Goal: Register for event/course

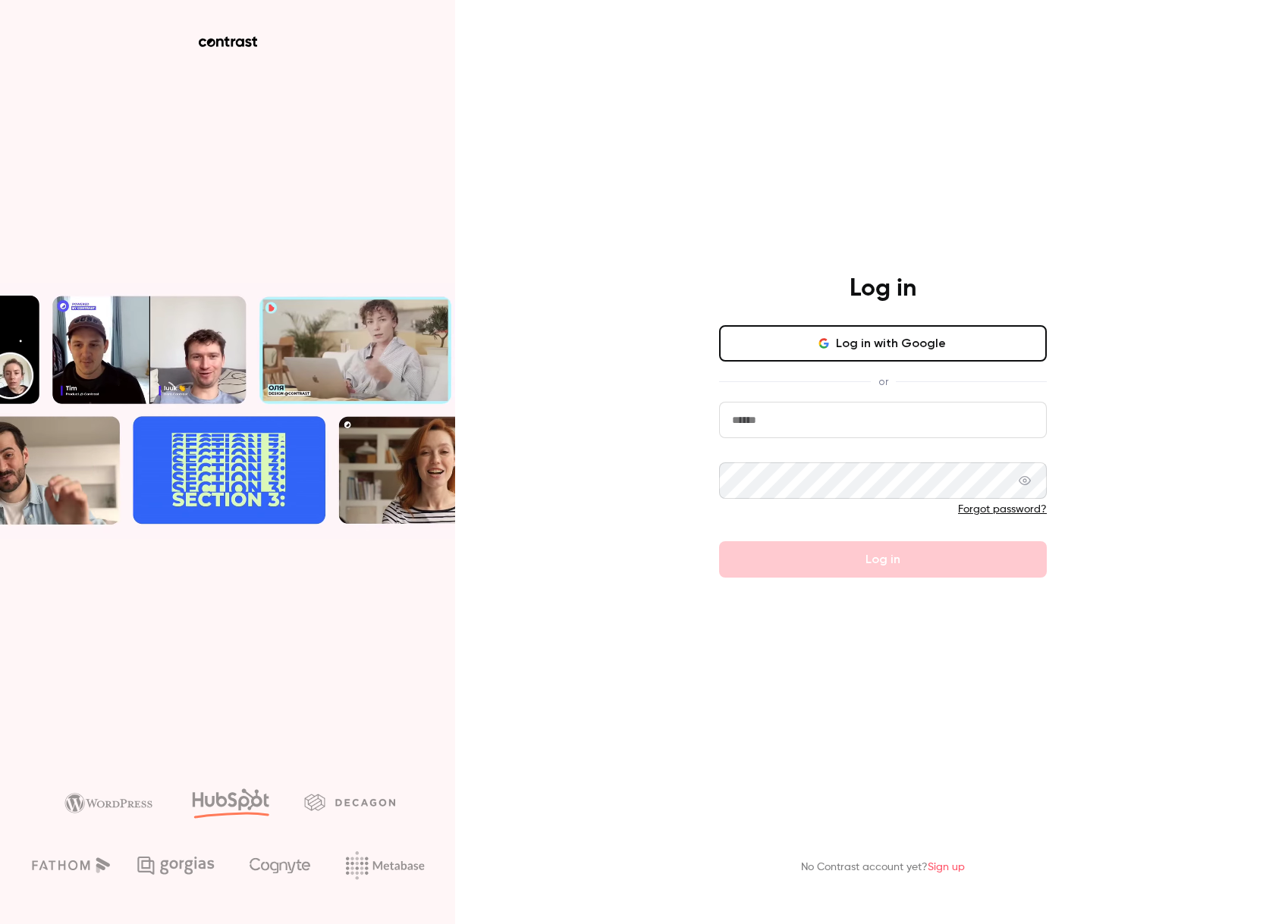
click at [906, 334] on button "Log in with Google" at bounding box center [882, 343] width 327 height 36
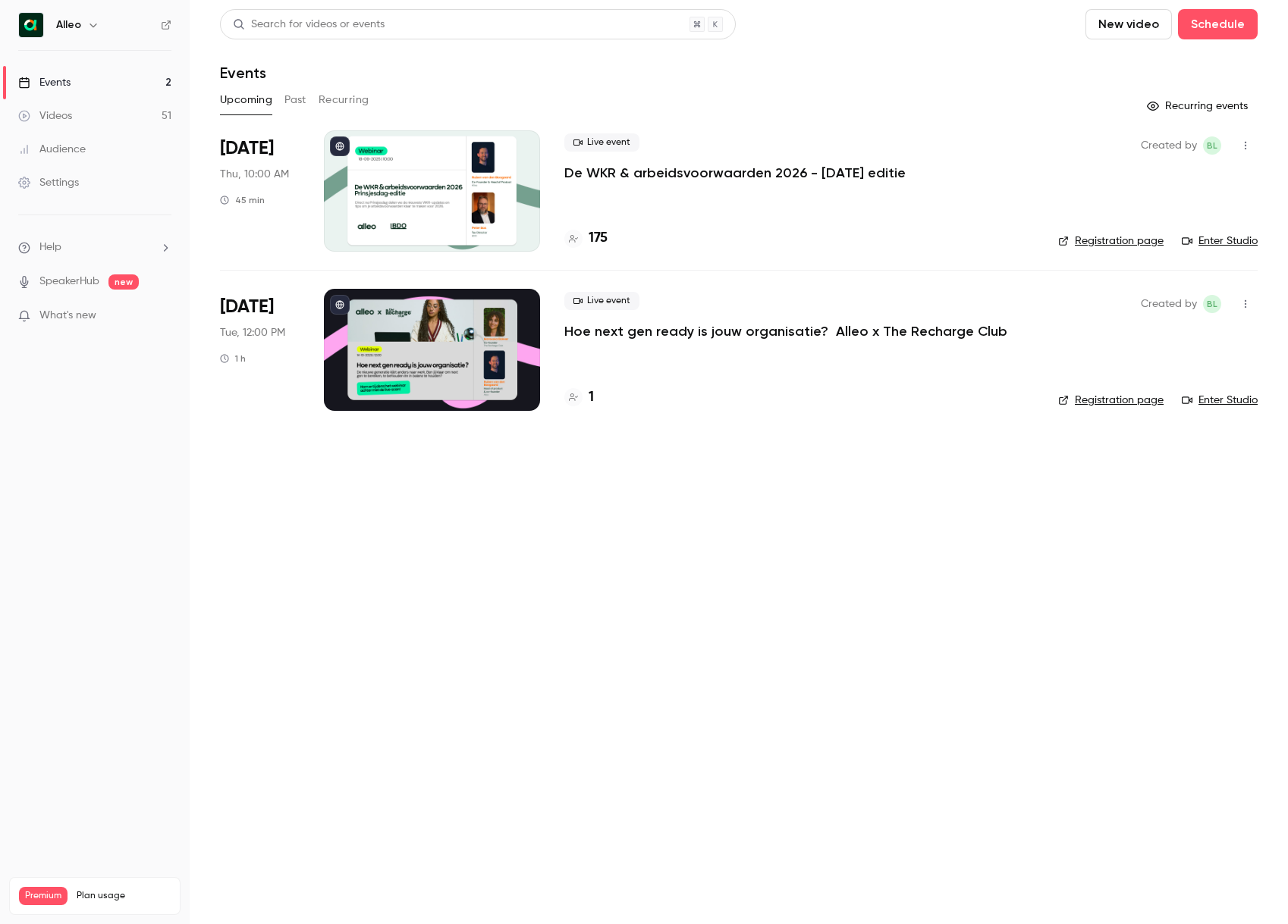
click at [701, 169] on p "De WKR & arbeidsvoorwaarden 2026 - [DATE] editie" at bounding box center [734, 173] width 341 height 19
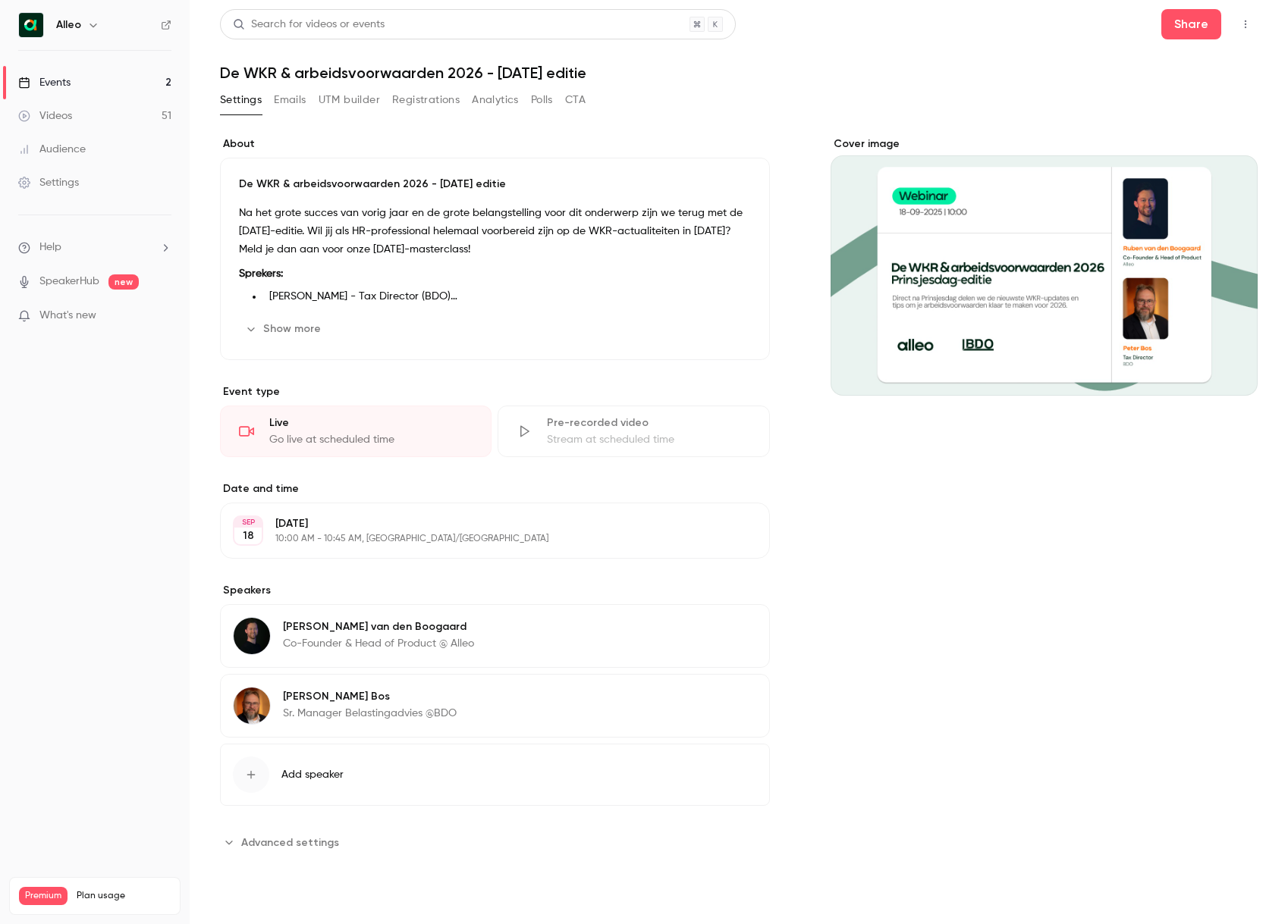
click at [1253, 22] on button "button" at bounding box center [1245, 23] width 24 height 24
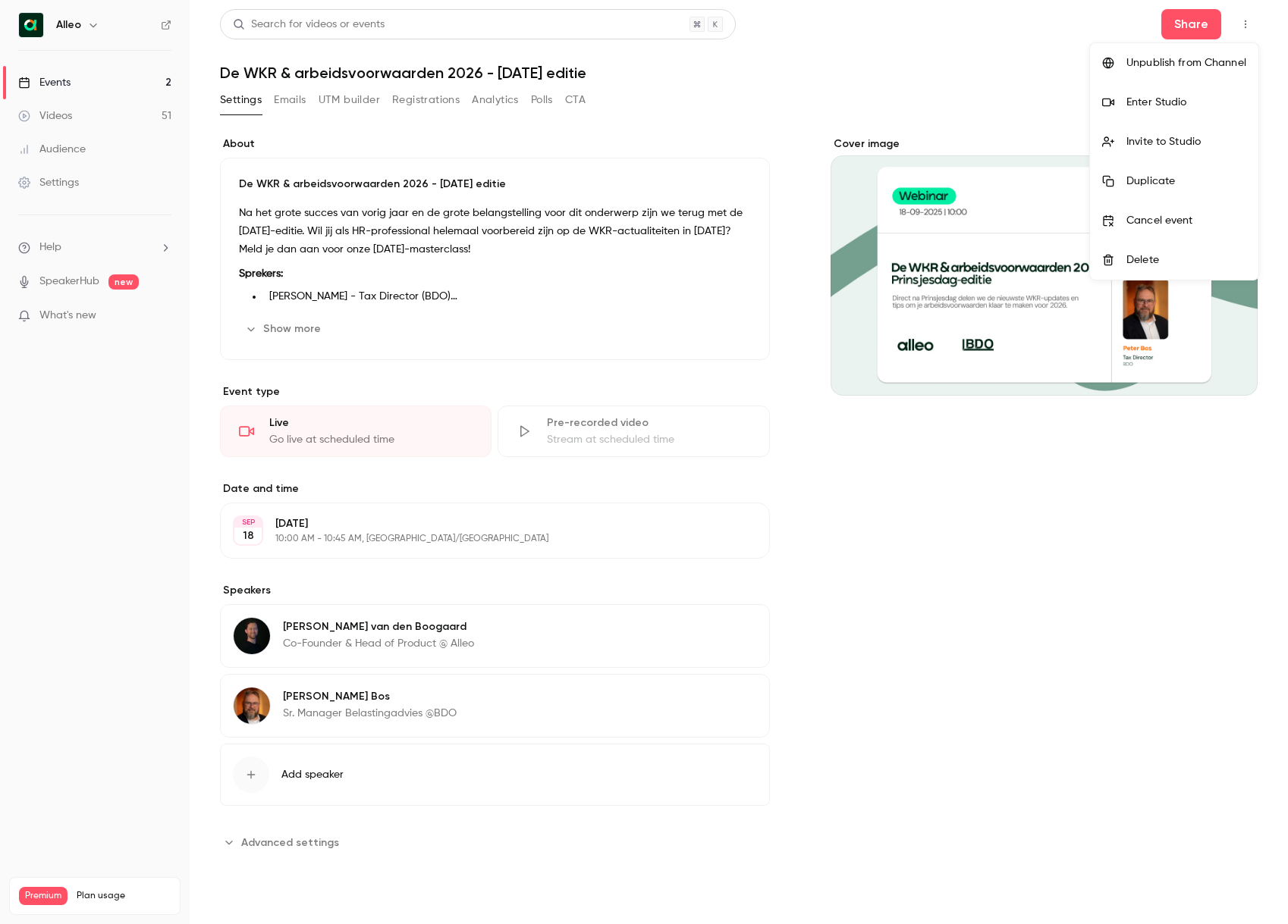
click at [910, 67] on div at bounding box center [644, 462] width 1288 height 924
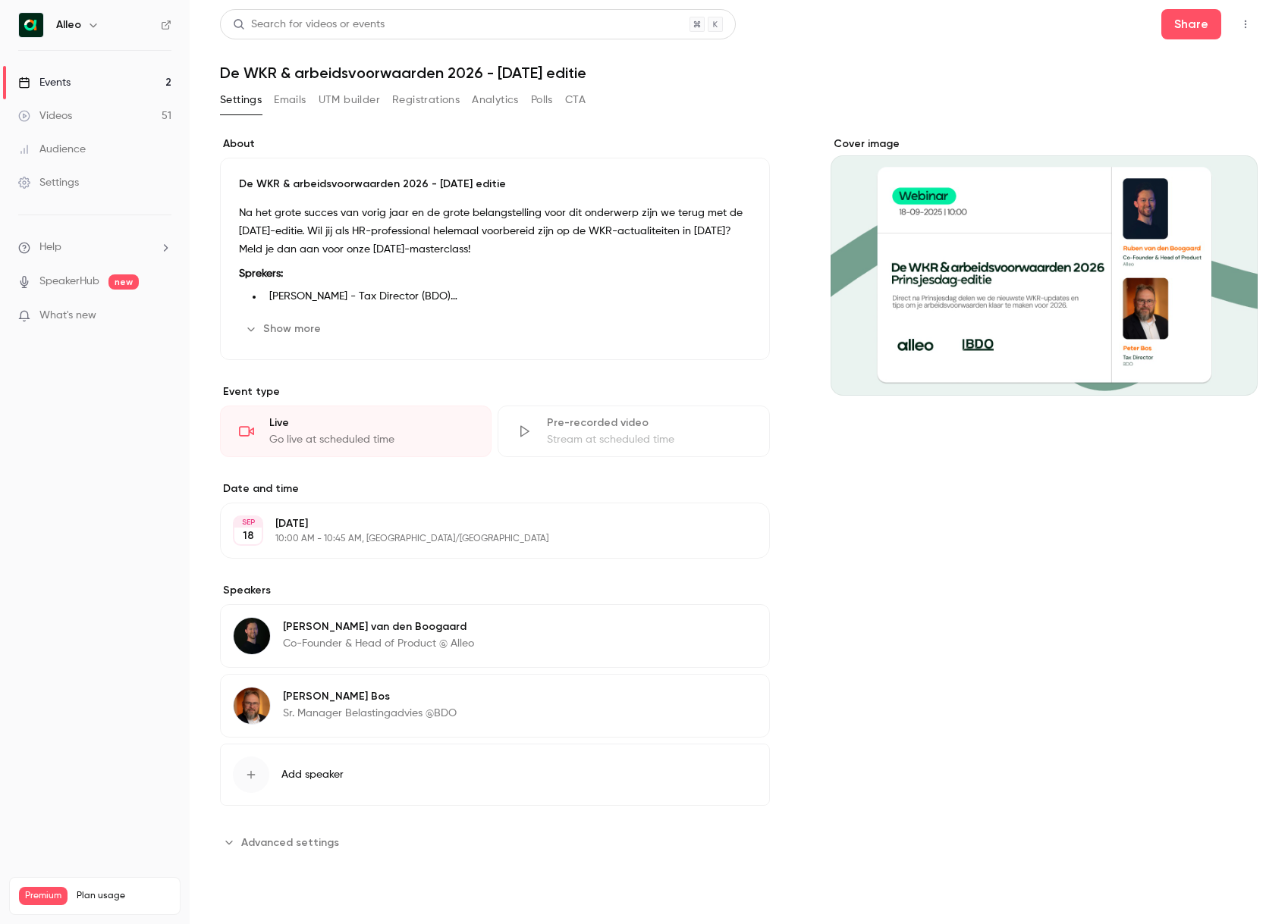
click at [1251, 25] on icon "button" at bounding box center [1245, 23] width 12 height 11
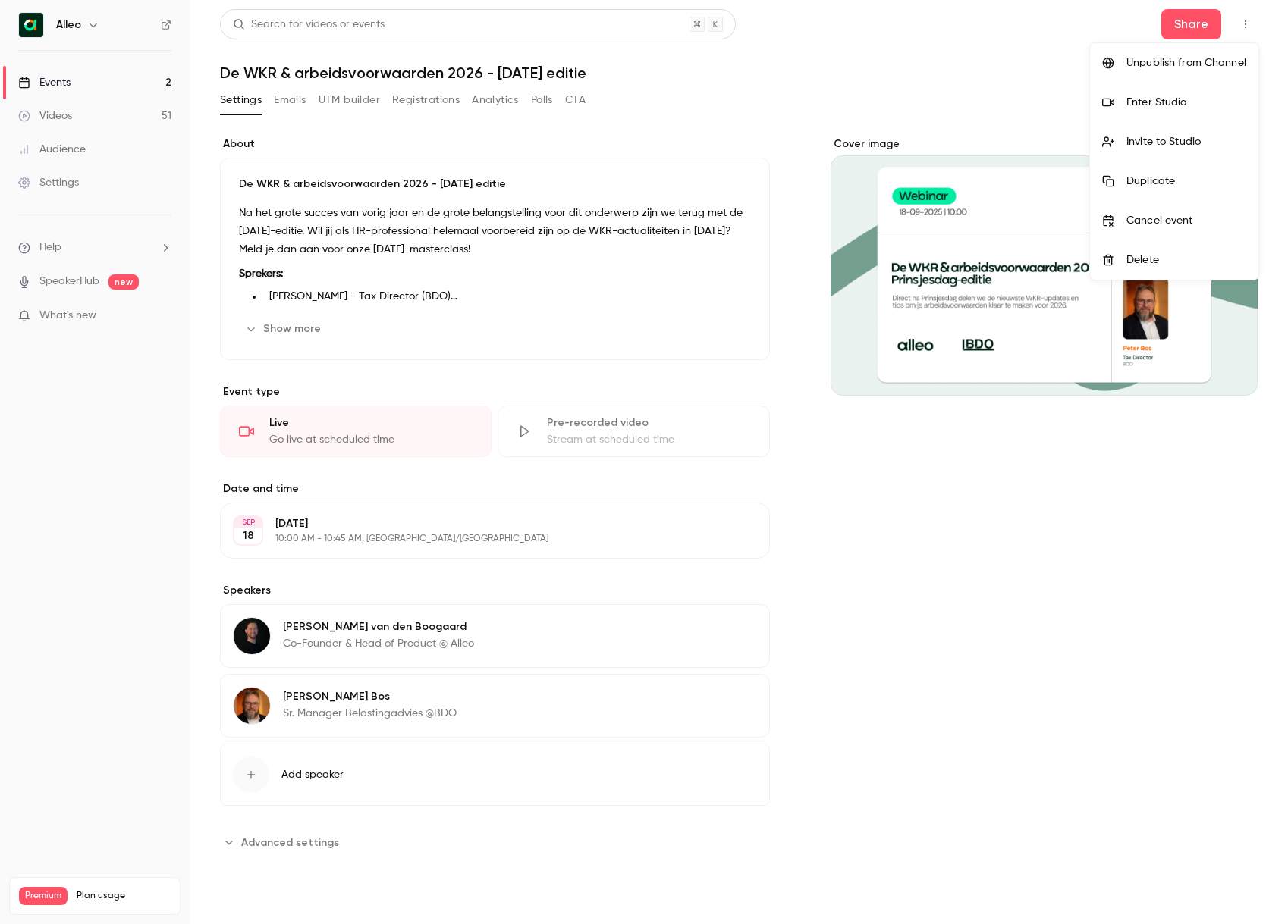
click at [839, 51] on div at bounding box center [644, 462] width 1288 height 924
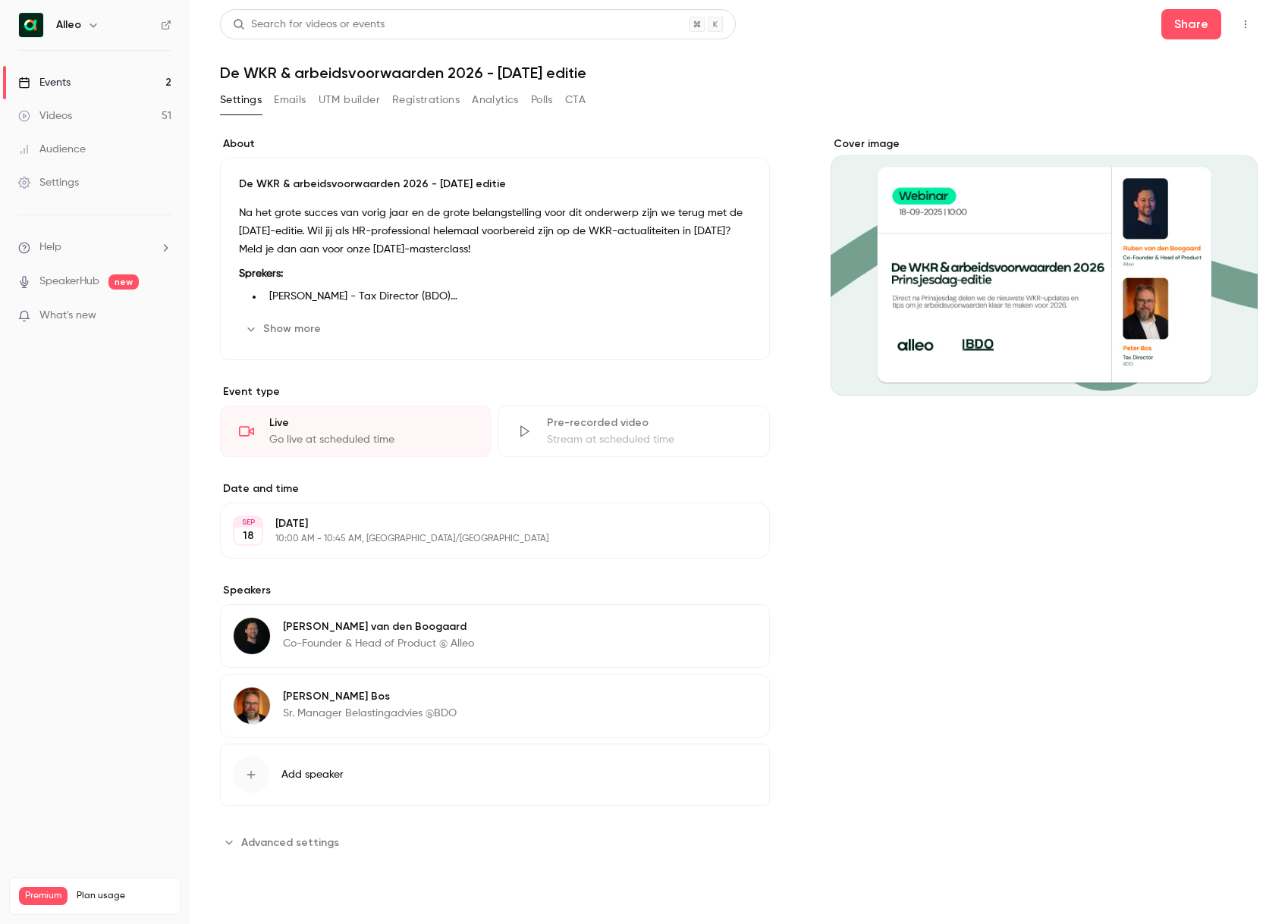
click at [50, 81] on div "Events" at bounding box center [45, 83] width 53 height 16
